Goal: Use online tool/utility: Utilize a website feature to perform a specific function

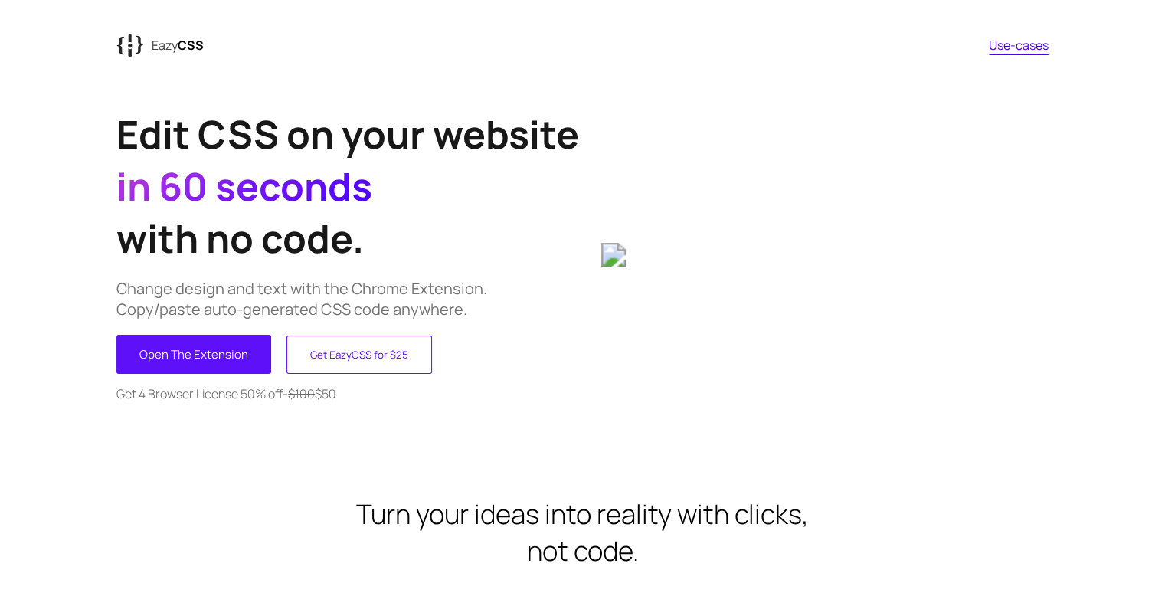
click at [203, 333] on div "Edit CSS on your website in 60 seconds with no code. Change design and text wit…" at bounding box center [349, 254] width 466 height 329
click at [175, 357] on button "Open The Extension" at bounding box center [193, 354] width 155 height 39
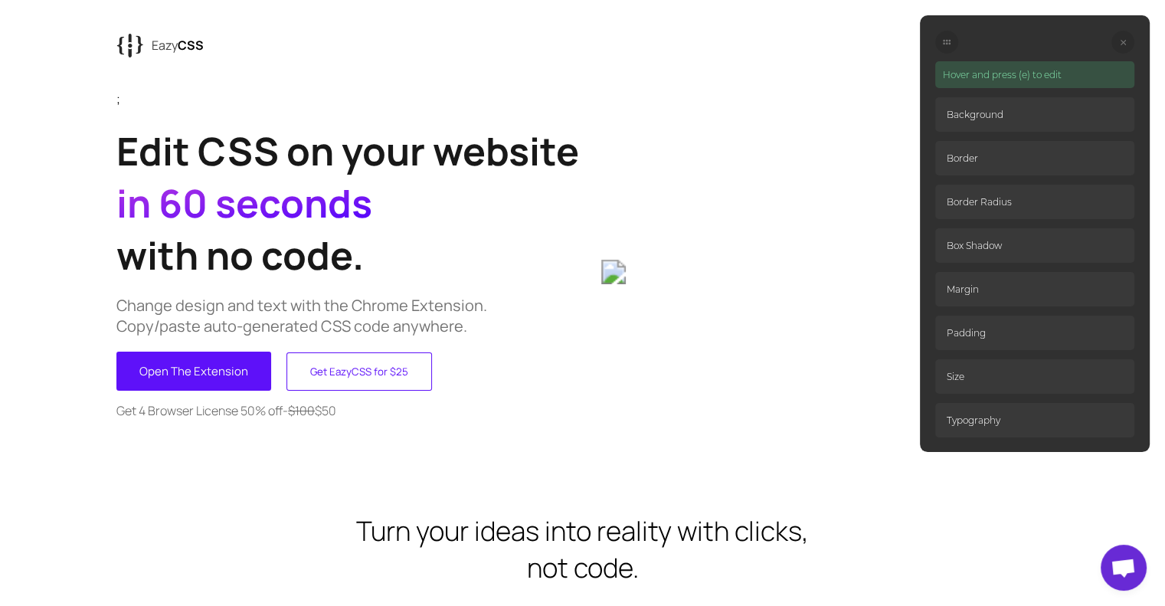
click at [1143, 140] on div "Hover and press (e) to edit Background Border Border Radius Box Shadow Margin P…" at bounding box center [1035, 233] width 230 height 437
click at [950, 115] on p "Background" at bounding box center [1034, 114] width 199 height 34
click at [970, 67] on p "Hover and press (e) to edit" at bounding box center [1034, 74] width 199 height 27
drag, startPoint x: 967, startPoint y: 79, endPoint x: 947, endPoint y: 107, distance: 34.6
click at [947, 107] on div "Hover and press (e) to edit Background Border Border Radius Box Shadow Margin P…" at bounding box center [1034, 249] width 199 height 376
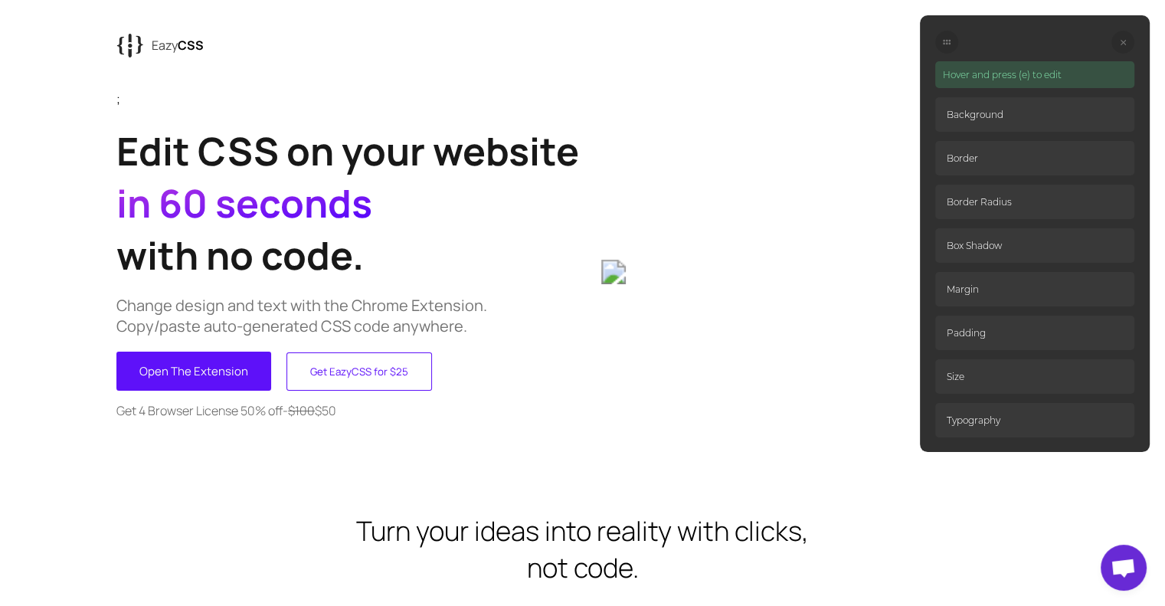
click at [971, 81] on p "Hover and press (e) to edit" at bounding box center [1034, 74] width 199 height 27
click at [993, 70] on p "Hover and press (e) to edit" at bounding box center [1034, 74] width 199 height 27
click at [1024, 57] on div "Hover and press (e) to edit Background Border Border Radius Box Shadow Margin P…" at bounding box center [1035, 233] width 230 height 437
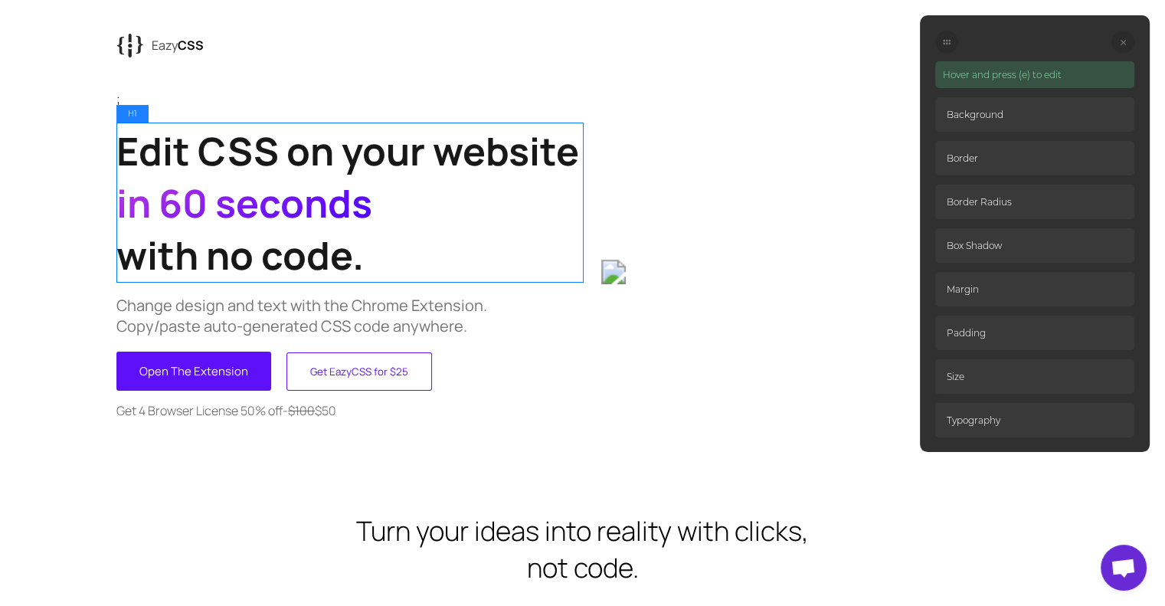
click at [356, 264] on h1 "Edit CSS on your website in 60 seconds with no code." at bounding box center [349, 203] width 466 height 156
click at [360, 257] on h1 "Edit CSS on your website in 60 seconds with no code." at bounding box center [349, 203] width 466 height 156
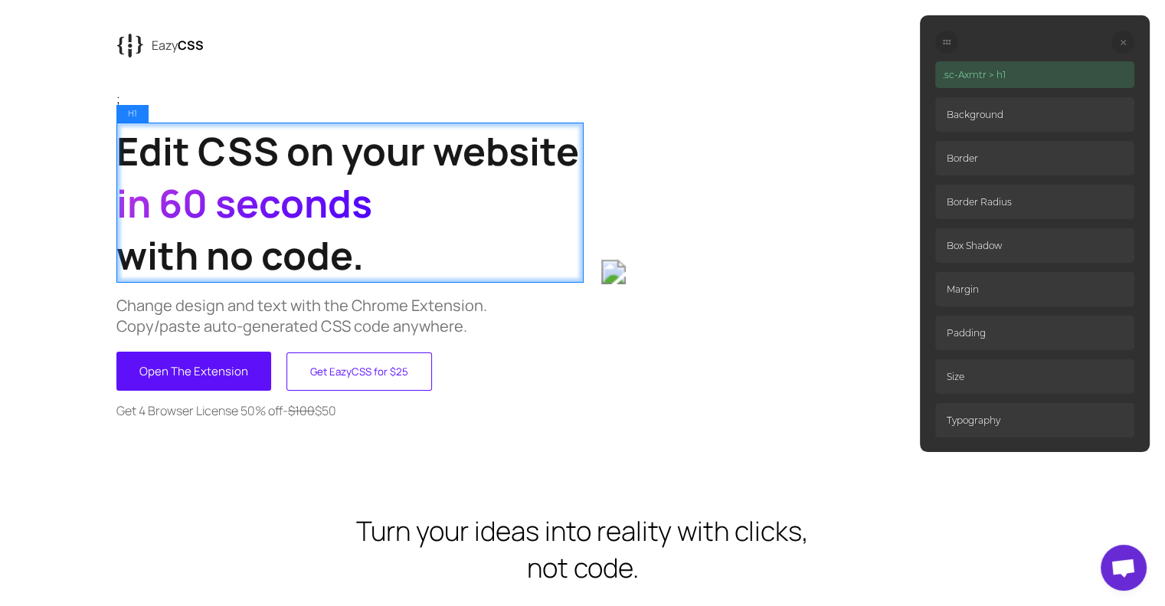
click at [360, 257] on h1 "Edit CSS on your website in 60 seconds with no code." at bounding box center [349, 203] width 466 height 156
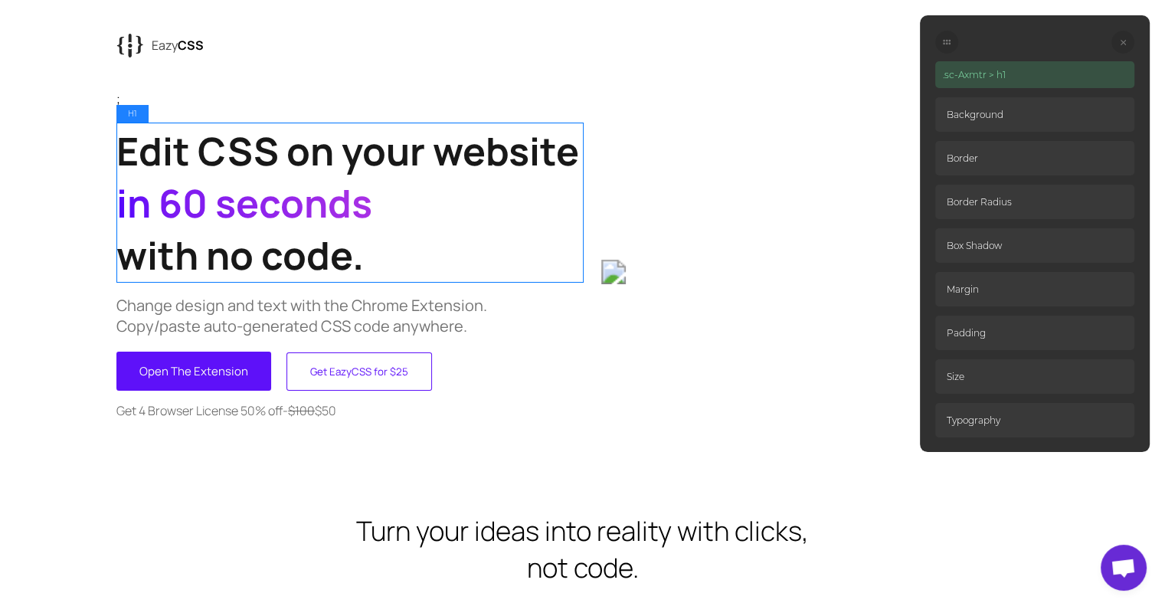
click at [484, 225] on h1 "Edit CSS on your website in 60 seconds with no code." at bounding box center [349, 203] width 466 height 156
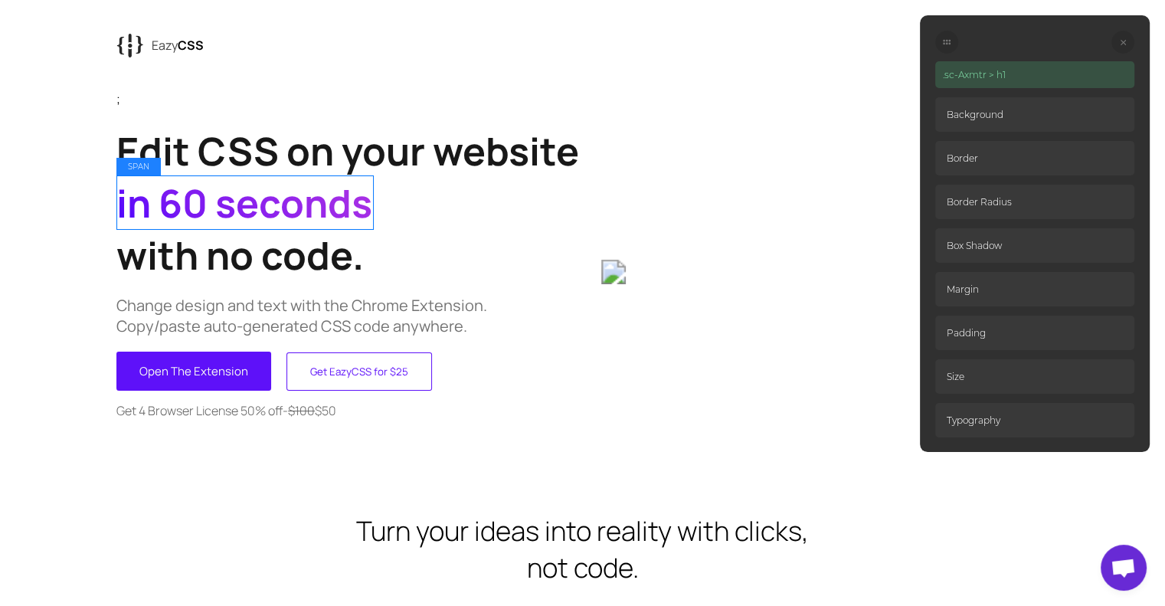
drag, startPoint x: 135, startPoint y: 128, endPoint x: 136, endPoint y: 147, distance: 19.2
click at [139, 165] on h1 "Edit CSS on your website in 60 seconds with no code." at bounding box center [349, 203] width 466 height 156
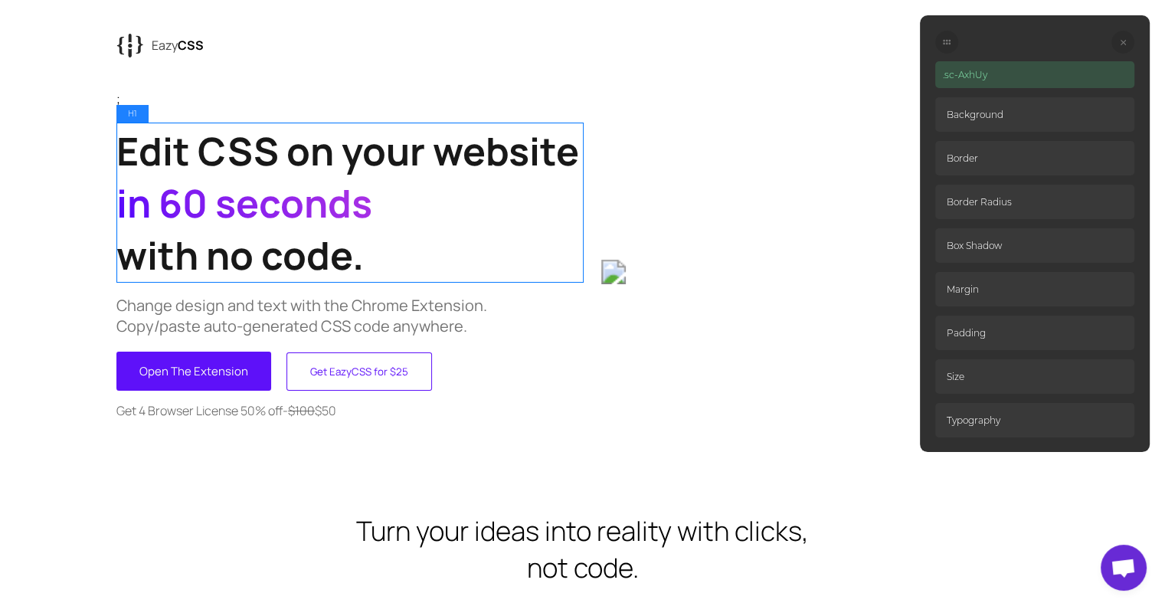
click at [129, 140] on h1 "Edit CSS on your website in 60 seconds with no code." at bounding box center [349, 203] width 466 height 156
drag, startPoint x: 130, startPoint y: 130, endPoint x: 122, endPoint y: 134, distance: 9.3
click at [122, 134] on h1 "Edit CSS on your website in 60 seconds with no code." at bounding box center [349, 203] width 466 height 156
drag, startPoint x: 115, startPoint y: 139, endPoint x: 227, endPoint y: 298, distance: 194.7
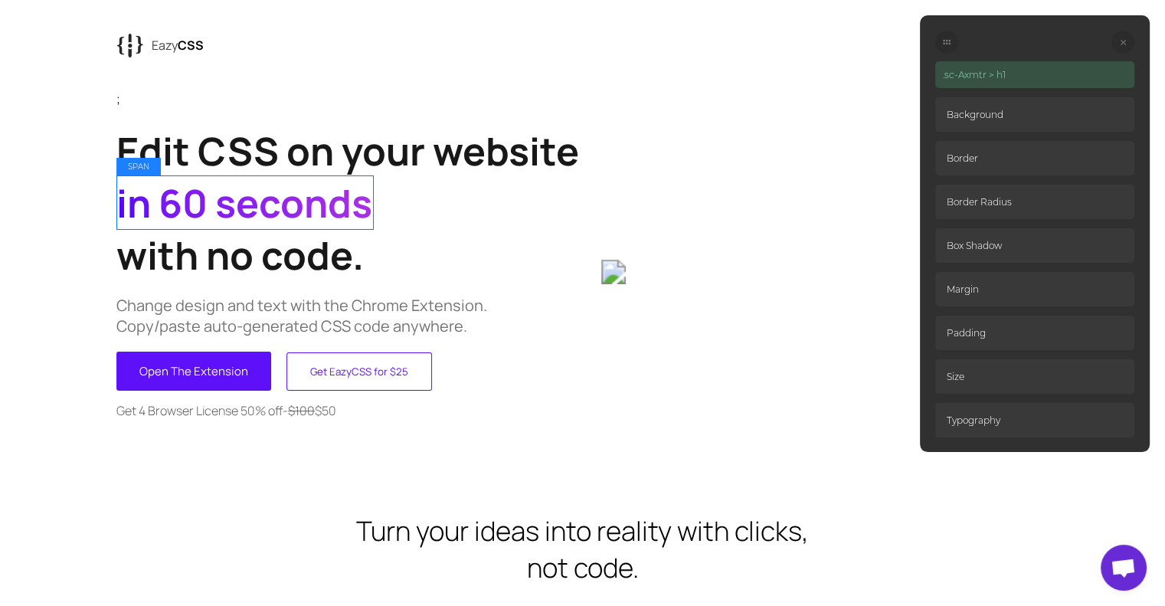
click at [340, 205] on span "in 60 seconds" at bounding box center [244, 203] width 256 height 52
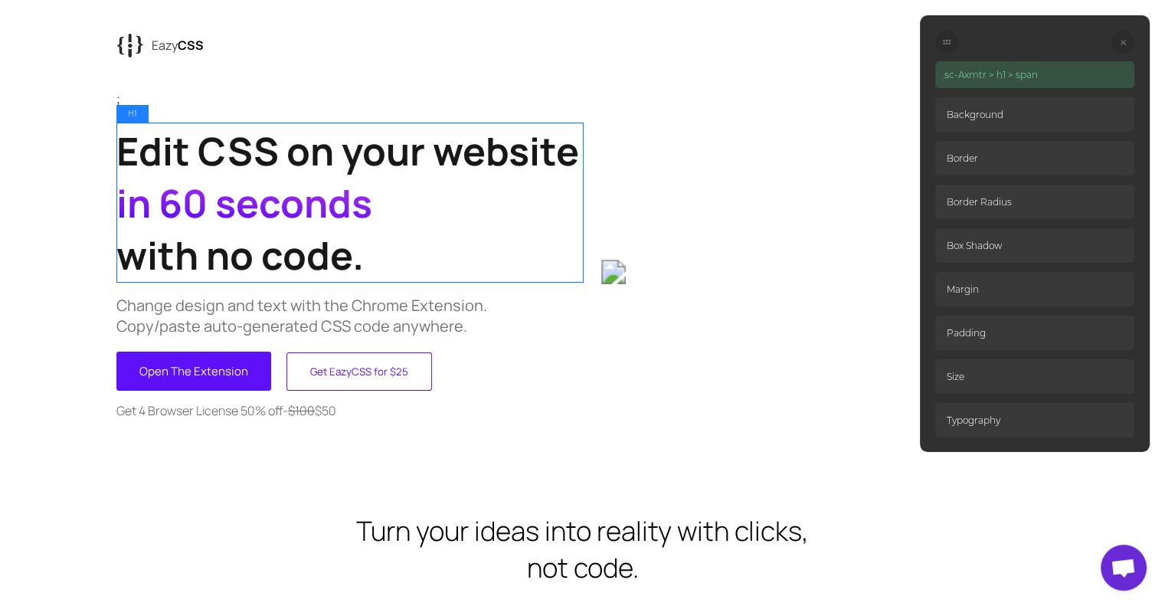
click at [138, 174] on h1 "Edit CSS on your website in 60 seconds with no code." at bounding box center [349, 203] width 466 height 156
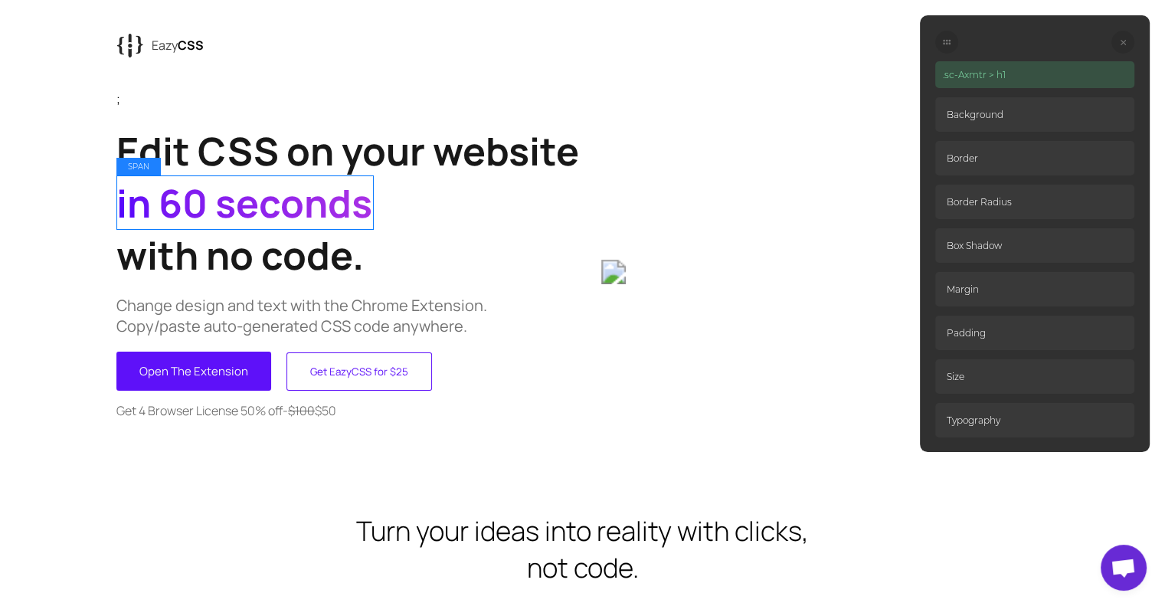
click at [150, 185] on span "in 60 seconds" at bounding box center [244, 203] width 256 height 52
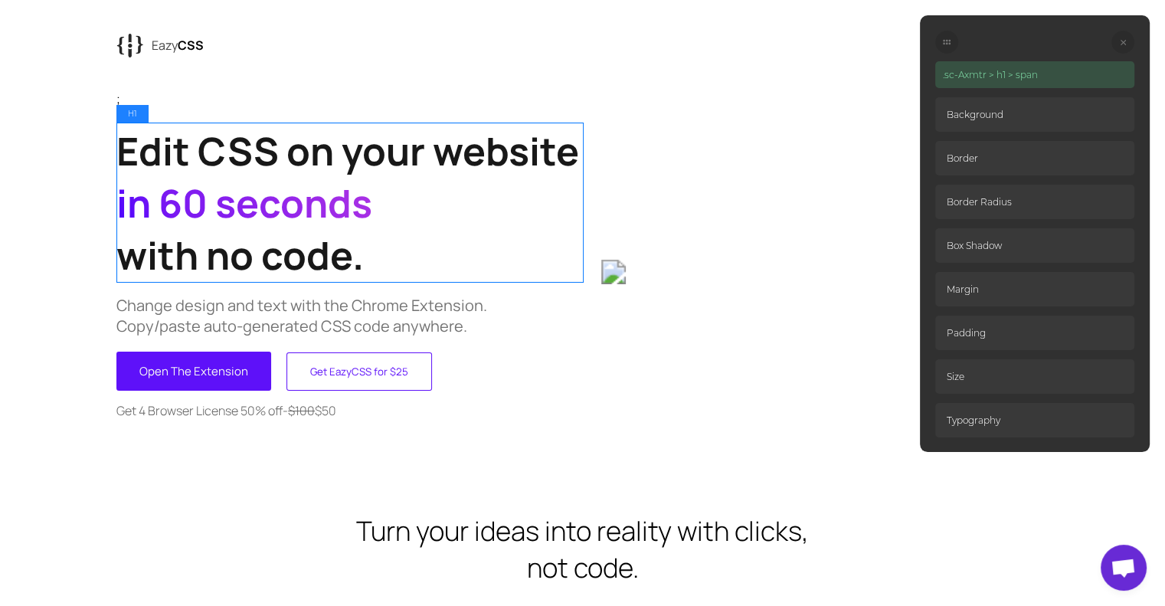
drag, startPoint x: 145, startPoint y: 163, endPoint x: 147, endPoint y: 172, distance: 8.7
click at [147, 168] on h1 "Edit CSS on your website in 60 seconds with no code." at bounding box center [349, 203] width 466 height 156
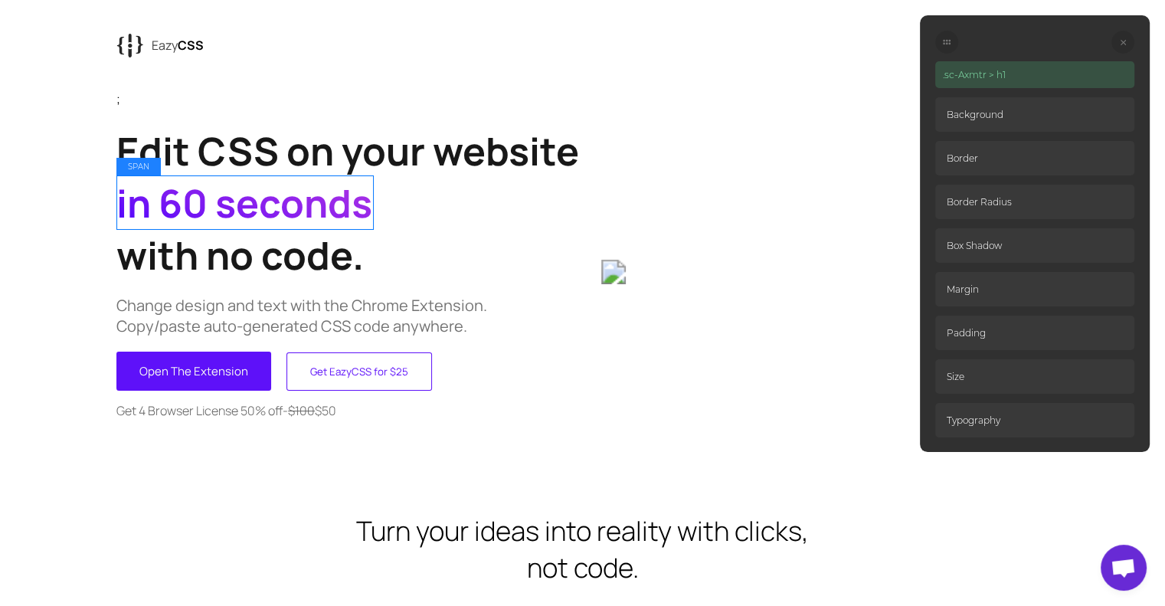
click at [154, 195] on span "in 60 seconds" at bounding box center [244, 203] width 256 height 52
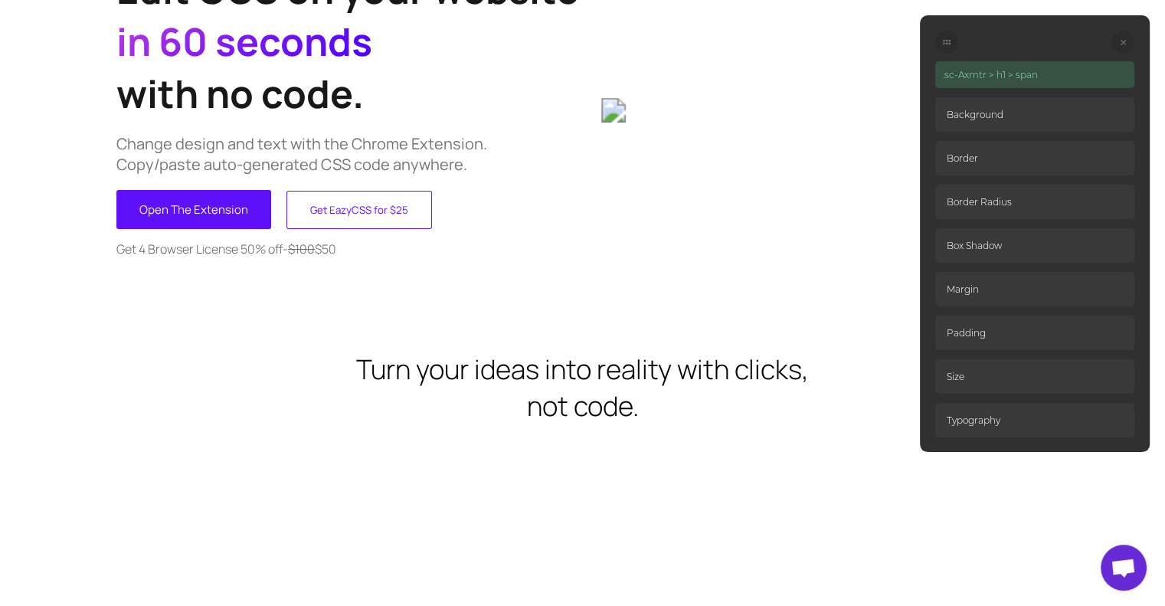
scroll to position [153, 0]
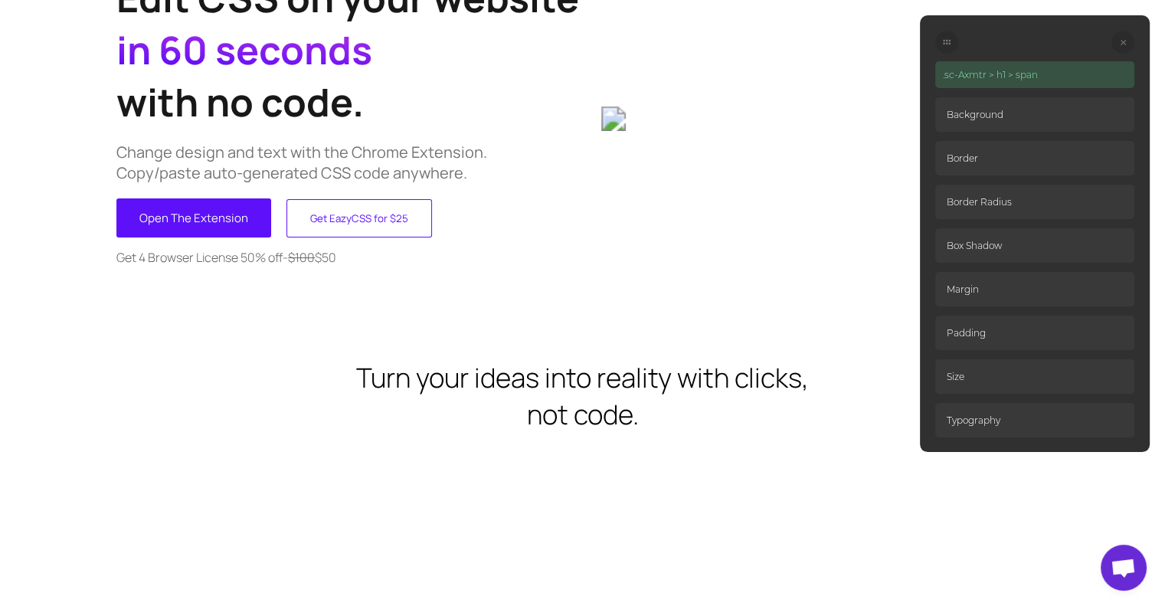
click at [1007, 78] on p ".sc-Axmtr > h1 > span" at bounding box center [1034, 74] width 199 height 27
click at [1001, 77] on p ".sc-Axmtr > h1 > span" at bounding box center [1034, 74] width 199 height 27
click at [945, 41] on icon at bounding box center [947, 42] width 8 height 8
drag, startPoint x: 945, startPoint y: 42, endPoint x: 769, endPoint y: 116, distance: 191.2
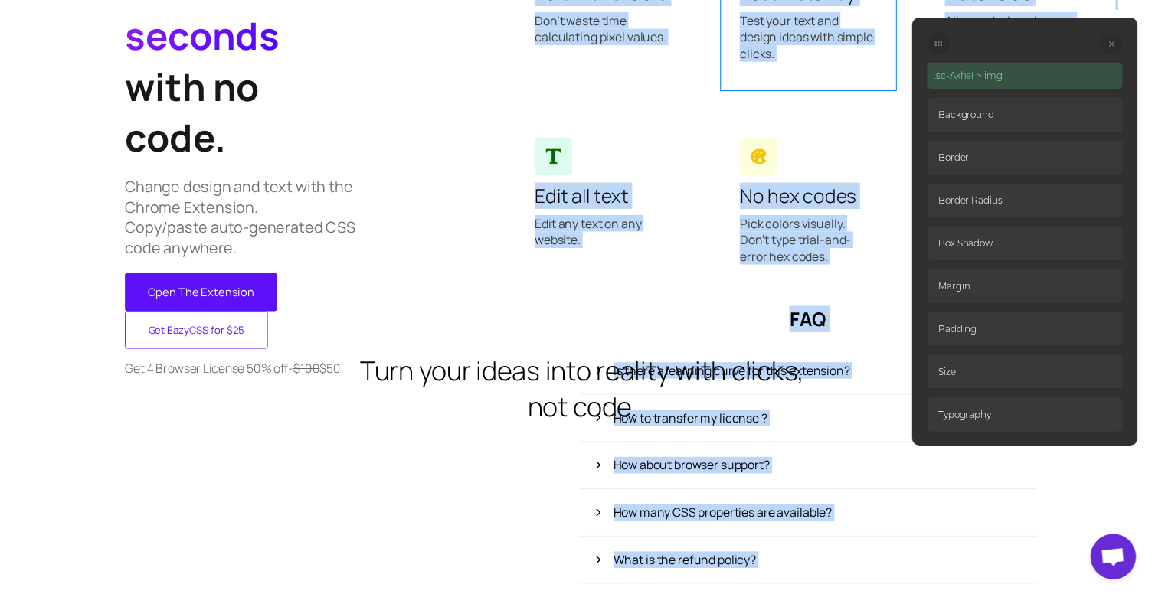
scroll to position [33, 0]
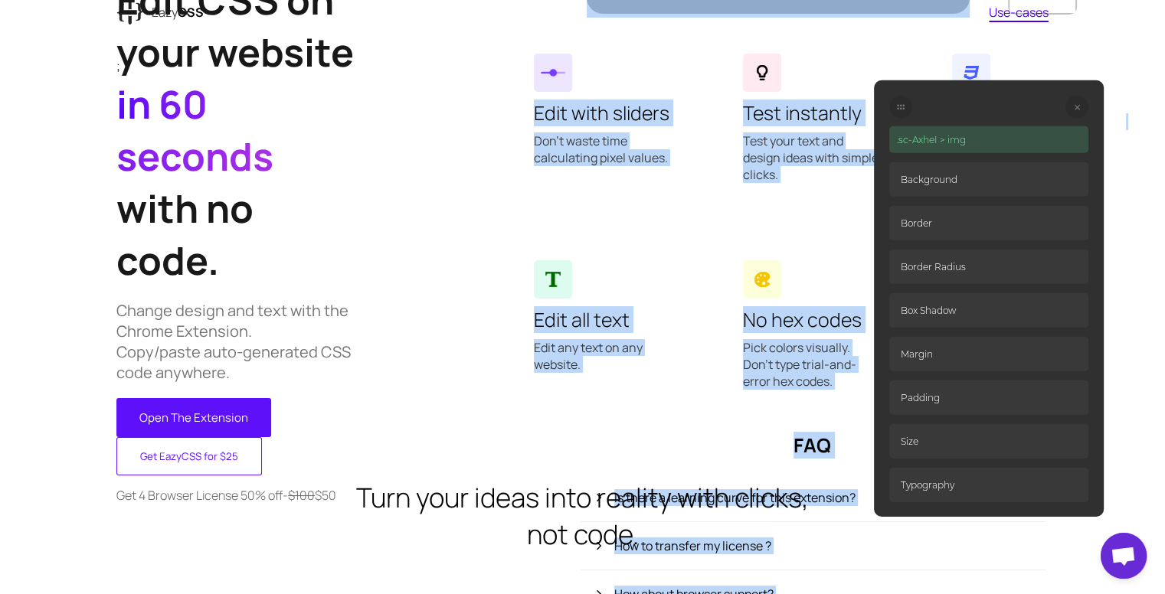
drag, startPoint x: 948, startPoint y: 38, endPoint x: 833, endPoint y: 146, distance: 157.7
click at [889, 119] on div at bounding box center [900, 107] width 23 height 23
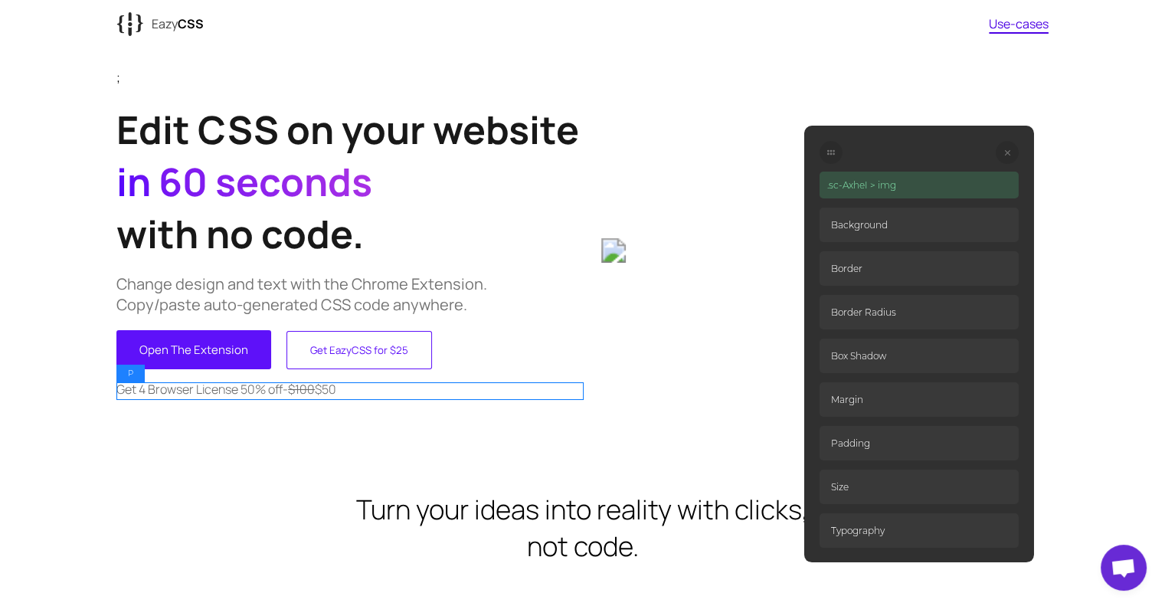
scroll to position [0, 0]
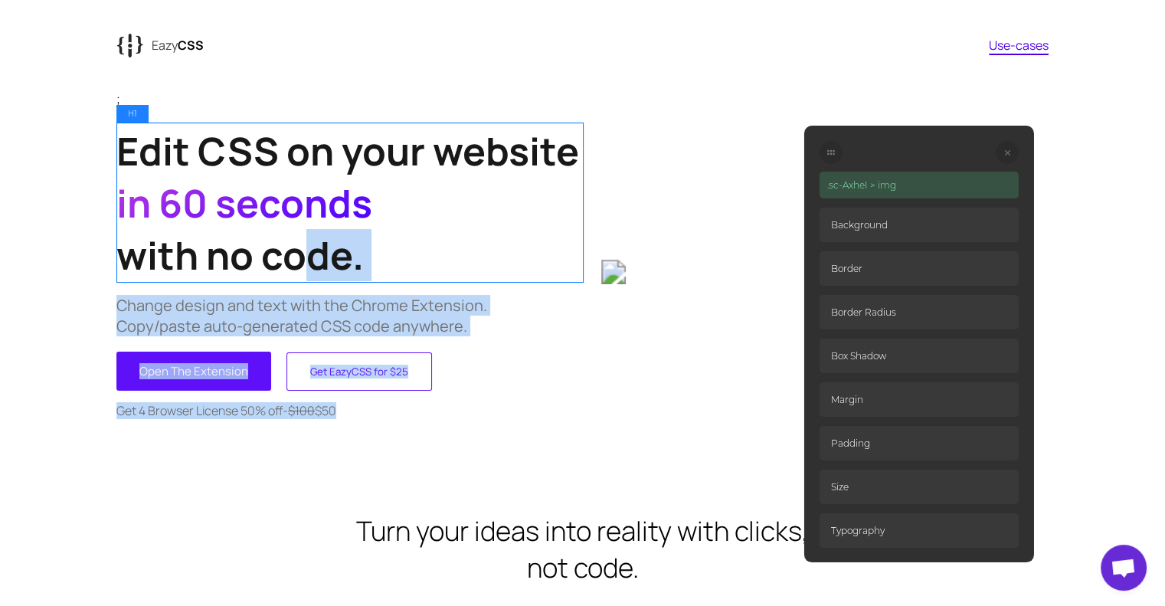
drag, startPoint x: 652, startPoint y: 210, endPoint x: 273, endPoint y: 235, distance: 379.3
click at [273, 235] on div "Edit CSS on your website in 60 seconds with no code. Change design and text wit…" at bounding box center [582, 271] width 932 height 329
click at [630, 260] on img at bounding box center [824, 272] width 447 height 25
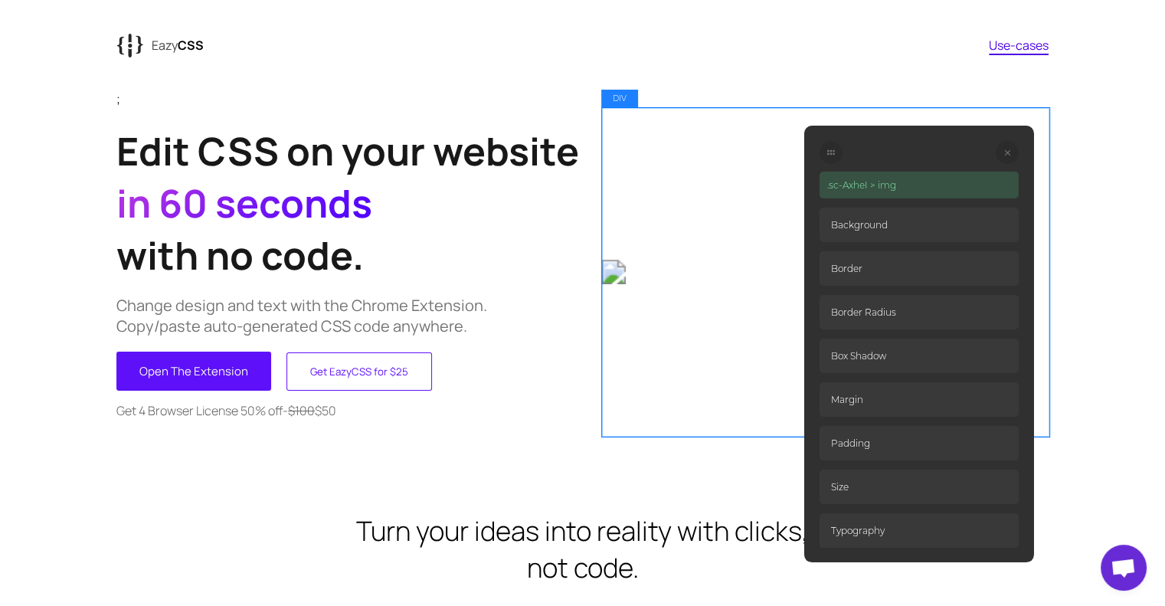
click at [647, 170] on div at bounding box center [824, 271] width 447 height 329
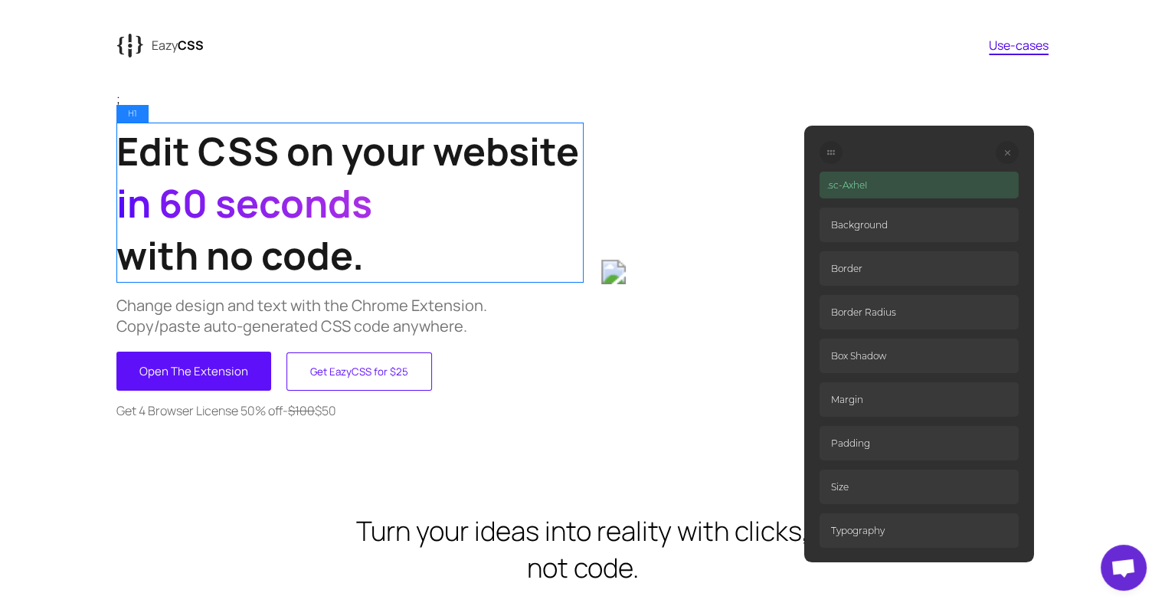
drag, startPoint x: 622, startPoint y: 120, endPoint x: 533, endPoint y: 146, distance: 92.6
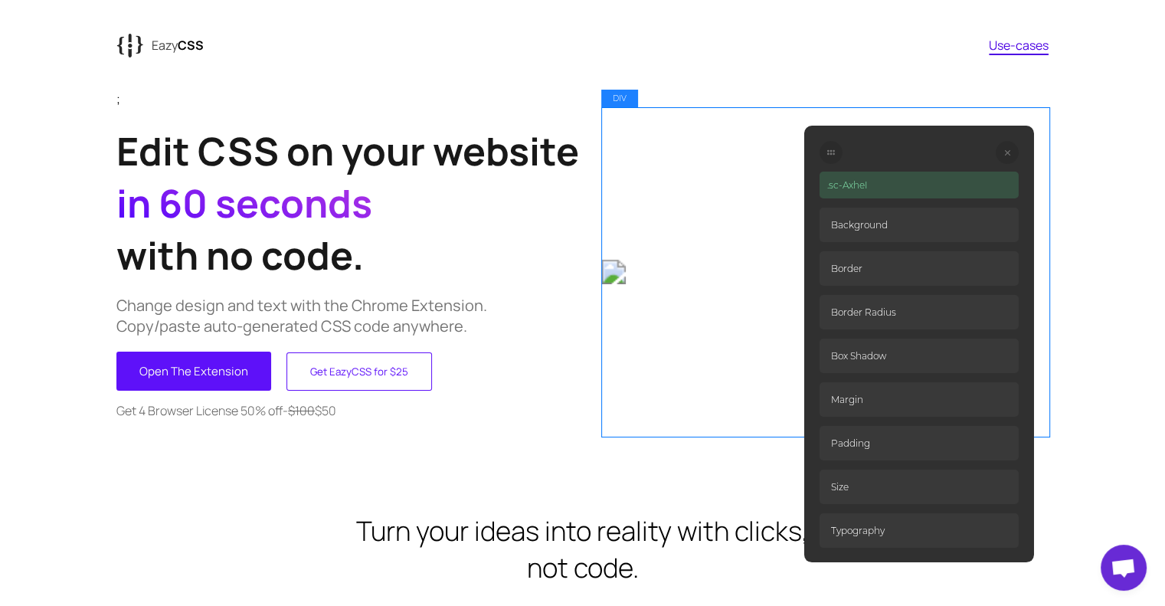
drag, startPoint x: 533, startPoint y: 146, endPoint x: 670, endPoint y: 149, distance: 137.2
click at [608, 143] on div at bounding box center [824, 271] width 447 height 329
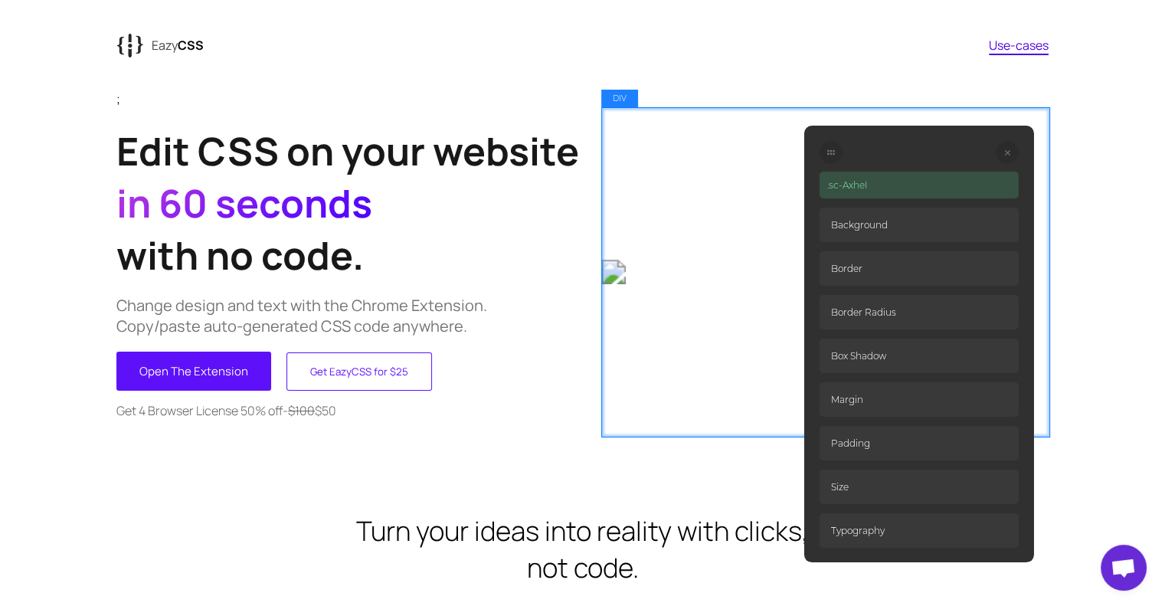
click at [608, 143] on div at bounding box center [824, 271] width 447 height 329
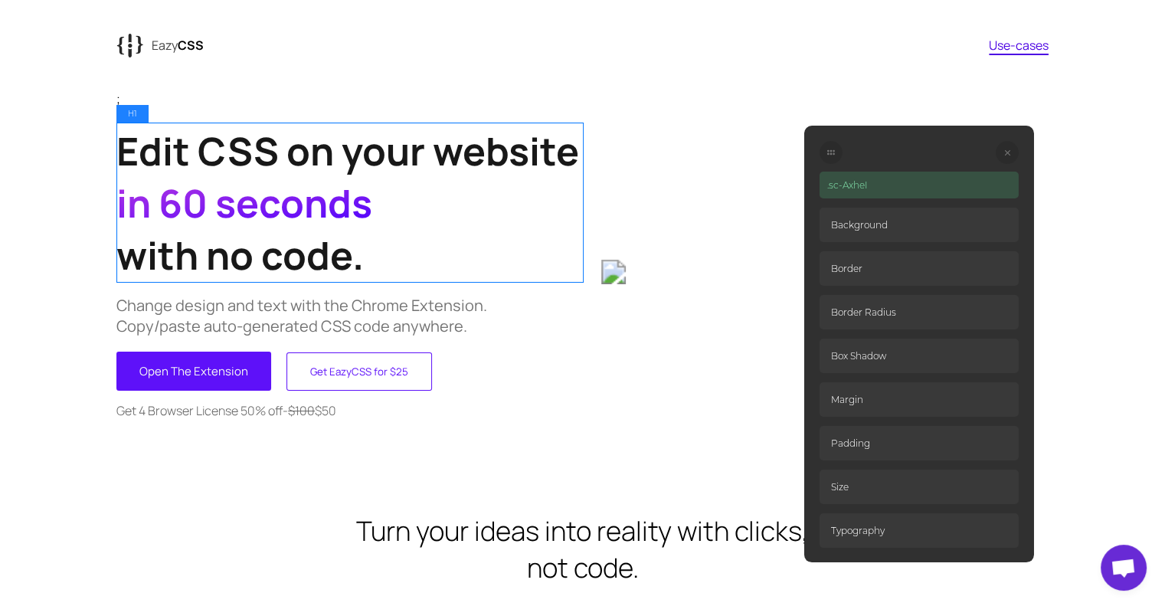
click at [493, 161] on h1 "Edit CSS on your website in 60 seconds with no code." at bounding box center [349, 203] width 466 height 156
drag, startPoint x: 524, startPoint y: 152, endPoint x: 569, endPoint y: 238, distance: 97.0
click at [569, 238] on h1 "Edit CSS on your website in 60 seconds with no code." at bounding box center [349, 203] width 466 height 156
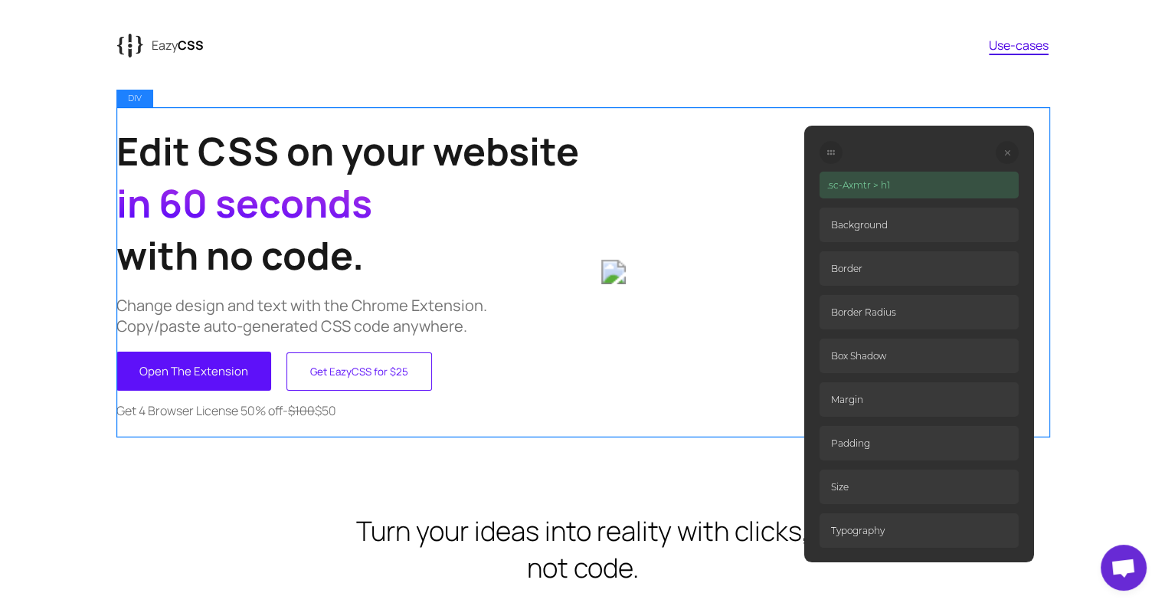
click at [582, 218] on div "Edit CSS on your website in 60 seconds with no code. Change design and text wit…" at bounding box center [582, 271] width 932 height 329
click at [588, 201] on div "Edit CSS on your website in 60 seconds with no code. Change design and text wit…" at bounding box center [582, 271] width 932 height 329
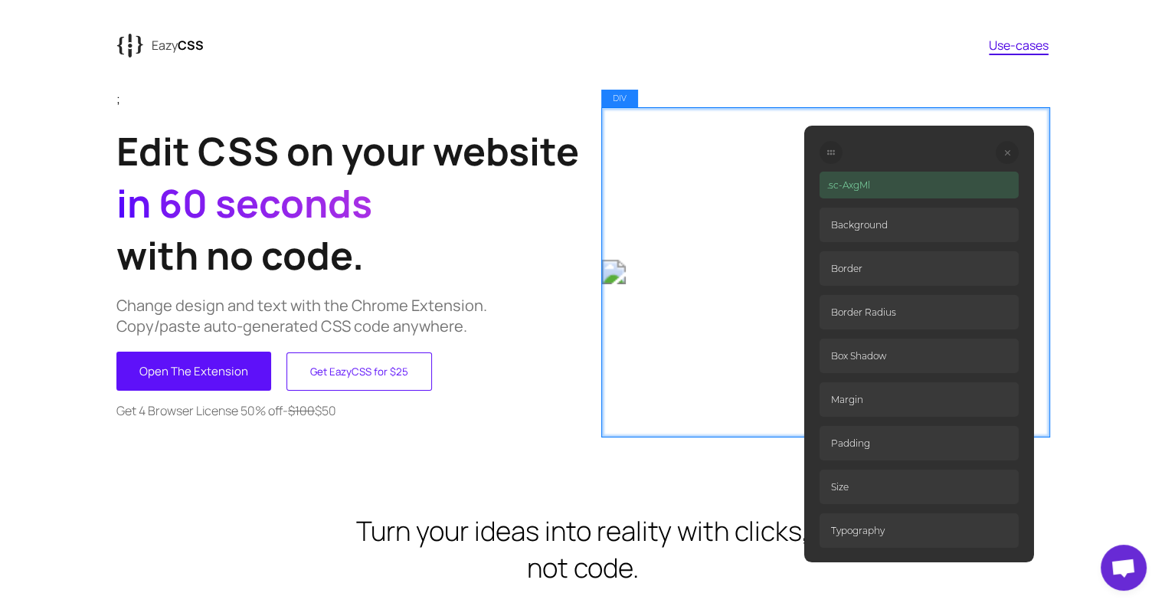
click at [620, 183] on div at bounding box center [824, 271] width 447 height 329
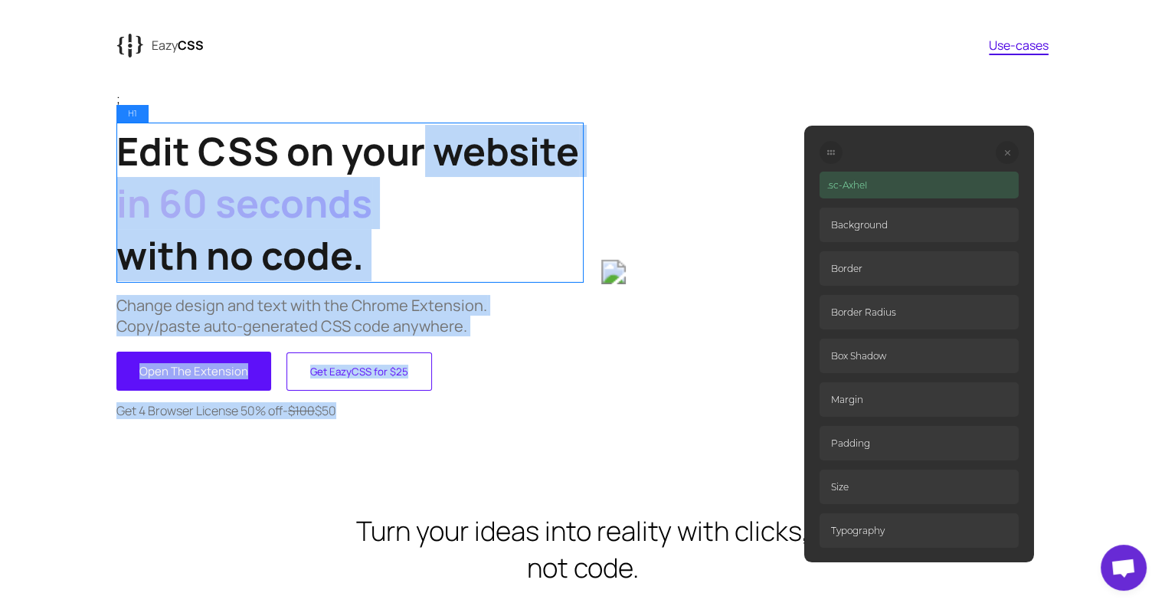
drag, startPoint x: 638, startPoint y: 177, endPoint x: 428, endPoint y: 118, distance: 218.0
click at [427, 126] on div "Edit CSS on your website in 60 seconds with no code. Change design and text wit…" at bounding box center [582, 271] width 932 height 329
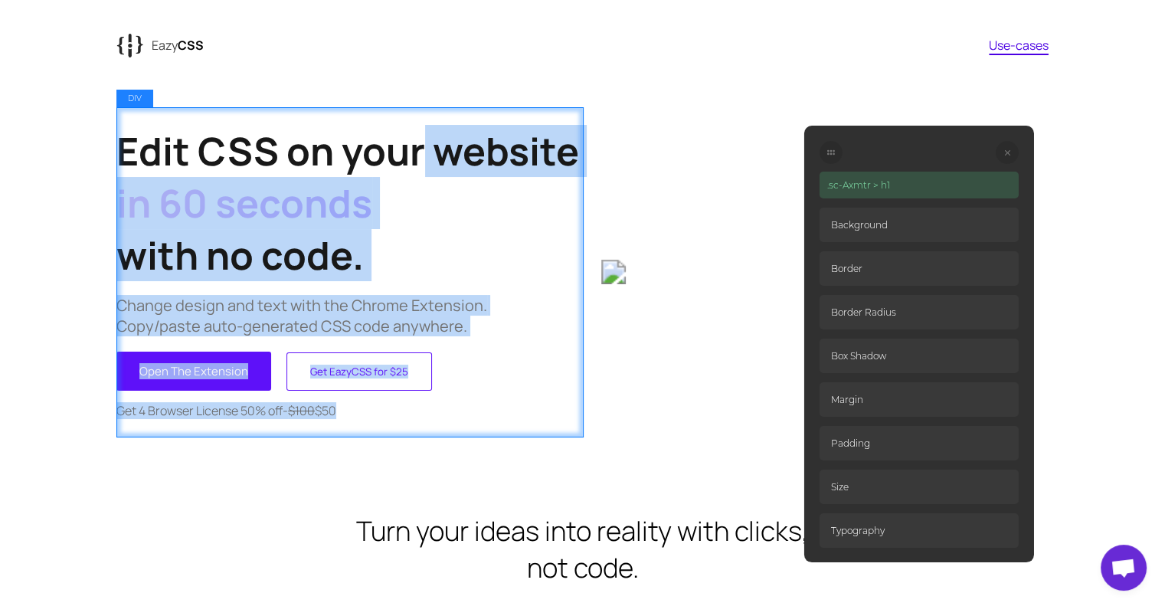
click at [429, 114] on div "Edit CSS on your website in 60 seconds with no code. Change design and text wit…" at bounding box center [349, 271] width 466 height 329
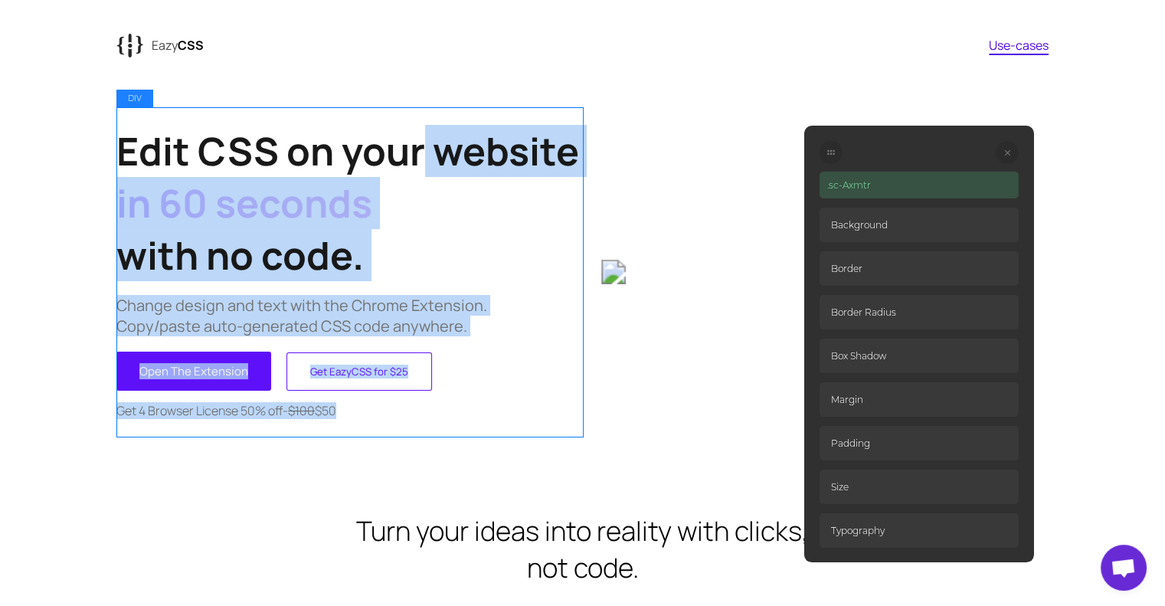
drag, startPoint x: 656, startPoint y: 122, endPoint x: 504, endPoint y: 333, distance: 260.2
click at [498, 336] on div "Edit CSS on your website in 60 seconds with no code. Change design and text wit…" at bounding box center [582, 271] width 932 height 329
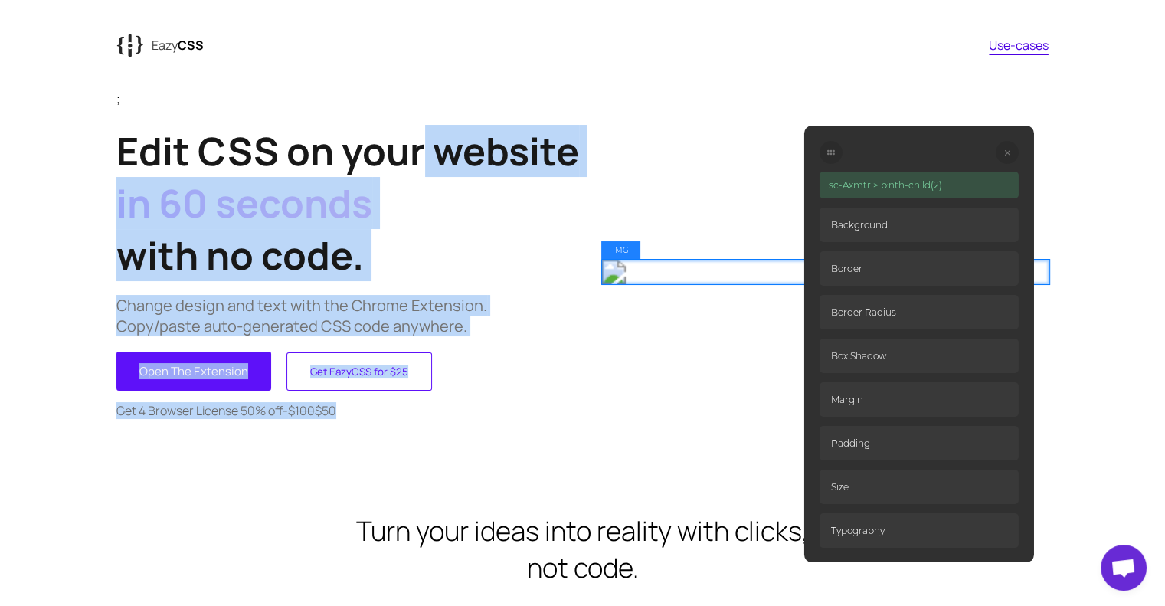
click at [664, 269] on img at bounding box center [824, 272] width 447 height 25
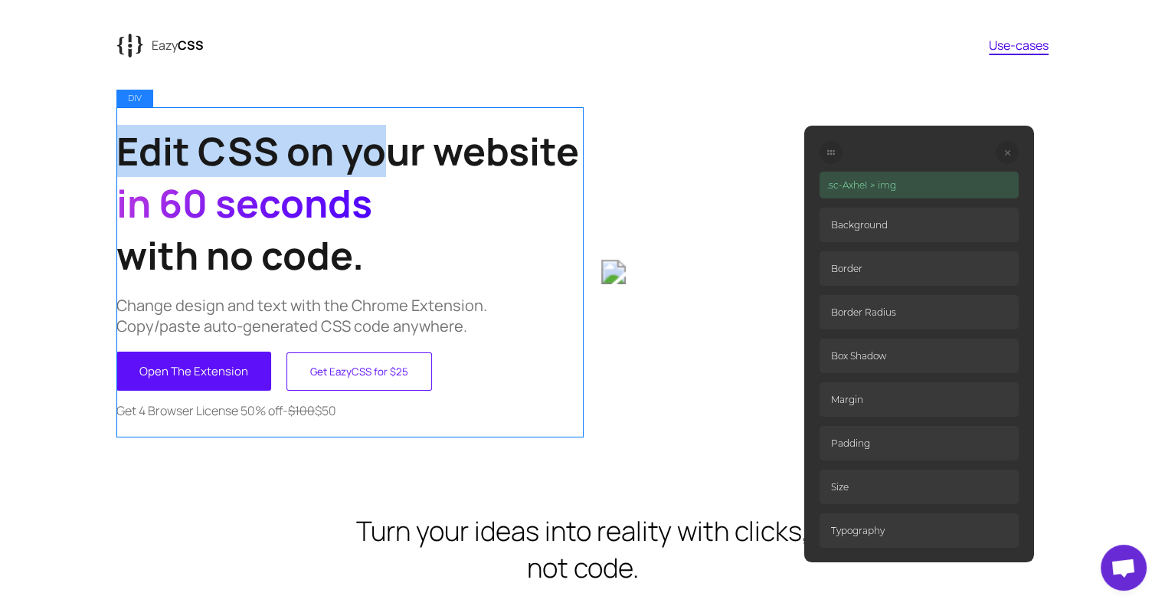
drag, startPoint x: 624, startPoint y: 100, endPoint x: 385, endPoint y: 124, distance: 240.2
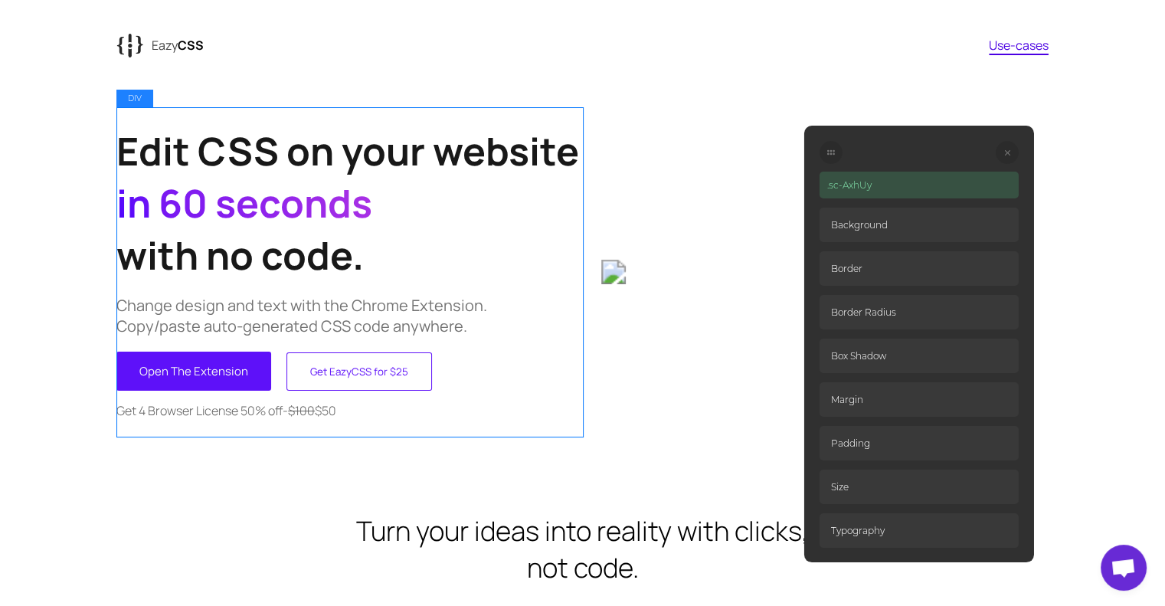
drag, startPoint x: 139, startPoint y: 80, endPoint x: 172, endPoint y: 129, distance: 60.1
